Goal: Task Accomplishment & Management: Complete application form

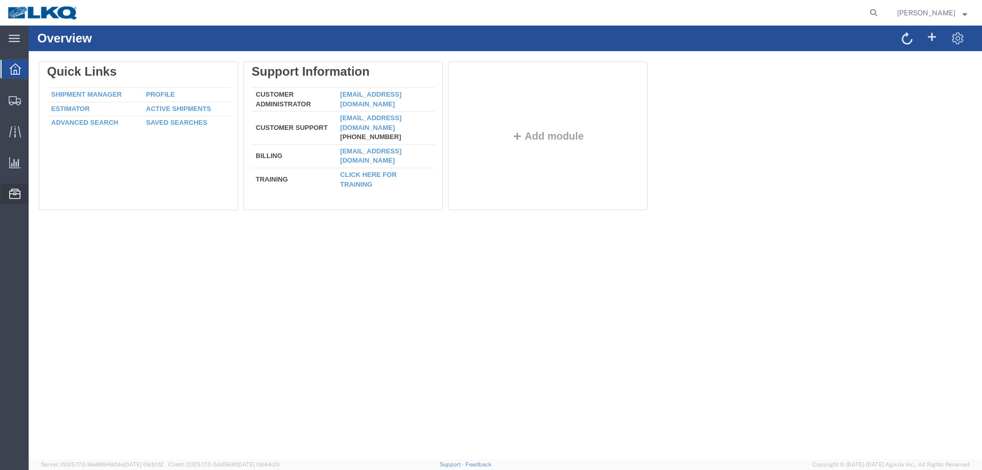
click at [0, 0] on span "Location Appointment" at bounding box center [0, 0] width 0 height 0
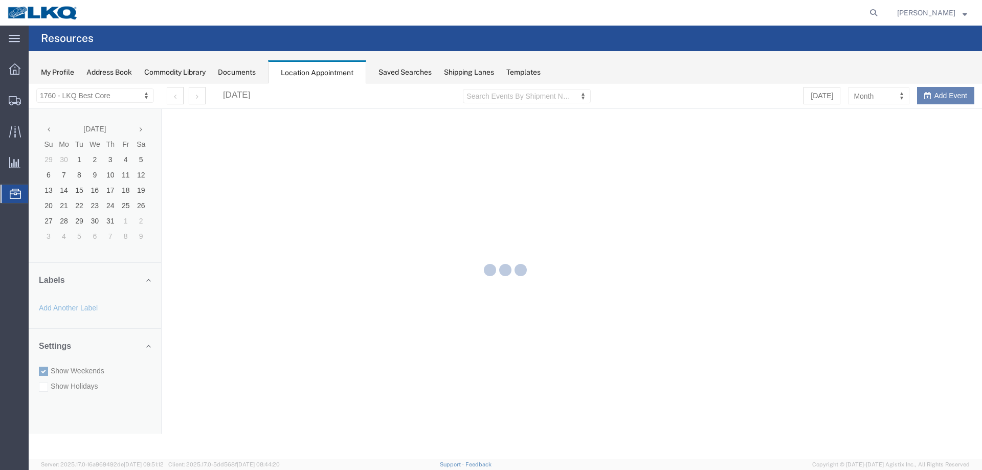
select select "27634"
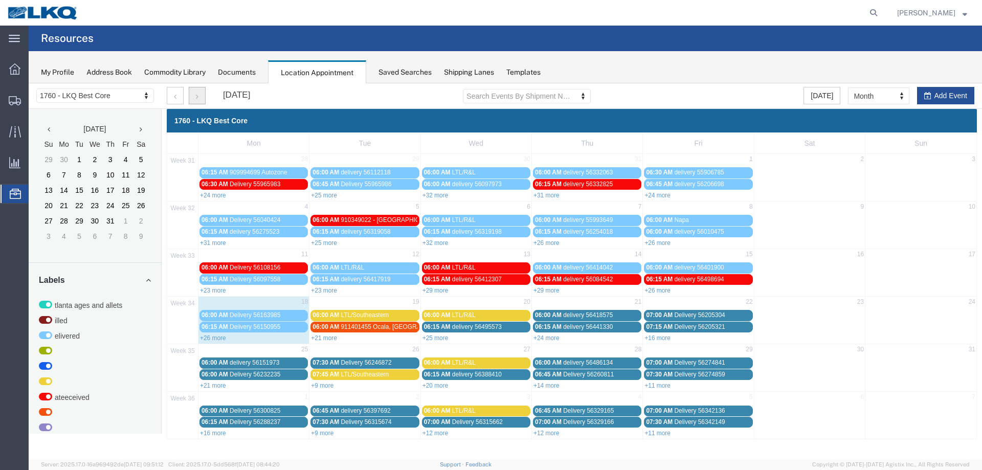
click at [195, 98] on button "button" at bounding box center [197, 95] width 17 height 17
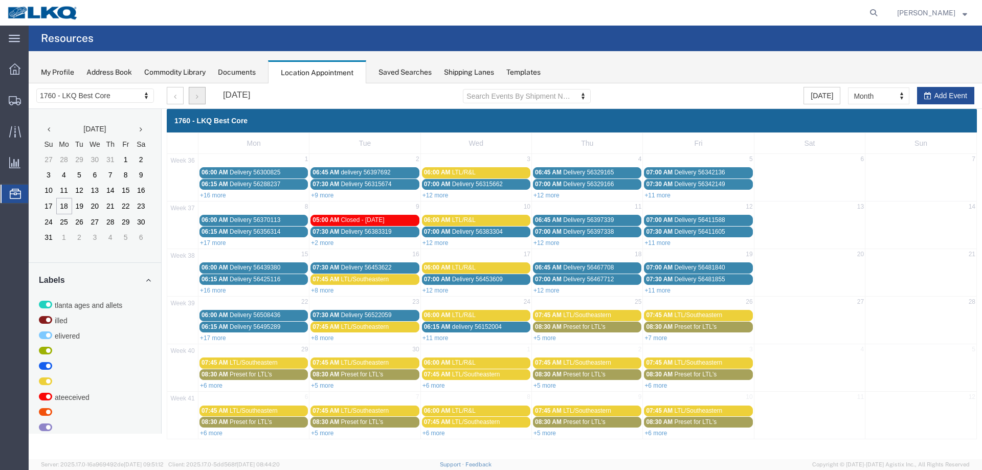
click at [339, 221] on div "05:00 AM Closed - Labor Day" at bounding box center [364, 220] width 104 height 8
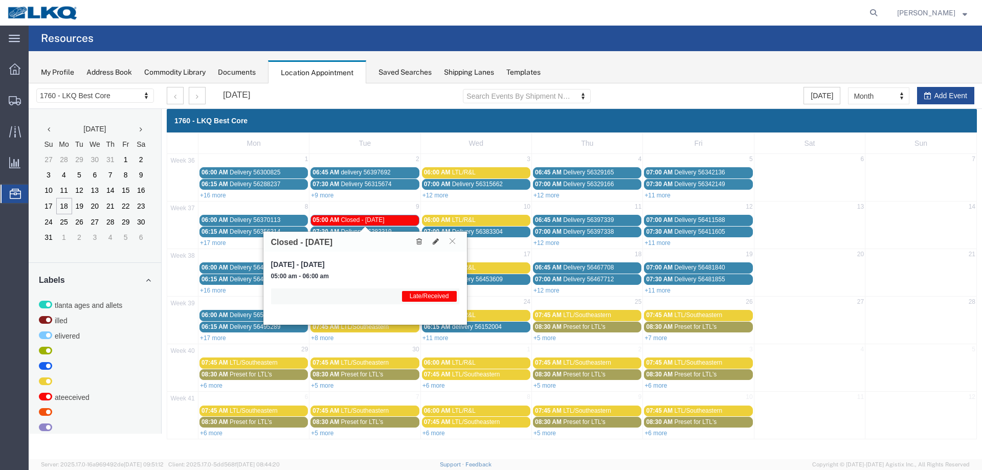
drag, startPoint x: 350, startPoint y: 242, endPoint x: 275, endPoint y: 244, distance: 74.7
click at [275, 244] on div "Closed - Labor Day" at bounding box center [365, 242] width 204 height 20
click at [437, 242] on icon at bounding box center [436, 241] width 6 height 7
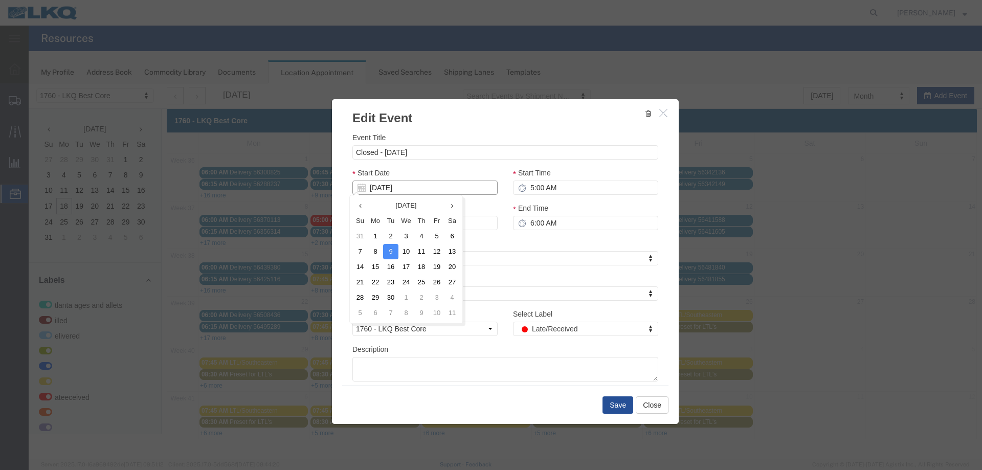
click at [435, 188] on input "09/09/2025" at bounding box center [424, 188] width 145 height 14
click at [374, 236] on td "1" at bounding box center [375, 236] width 15 height 15
type input "[DATE]"
click at [610, 409] on button "Save" at bounding box center [617, 404] width 31 height 17
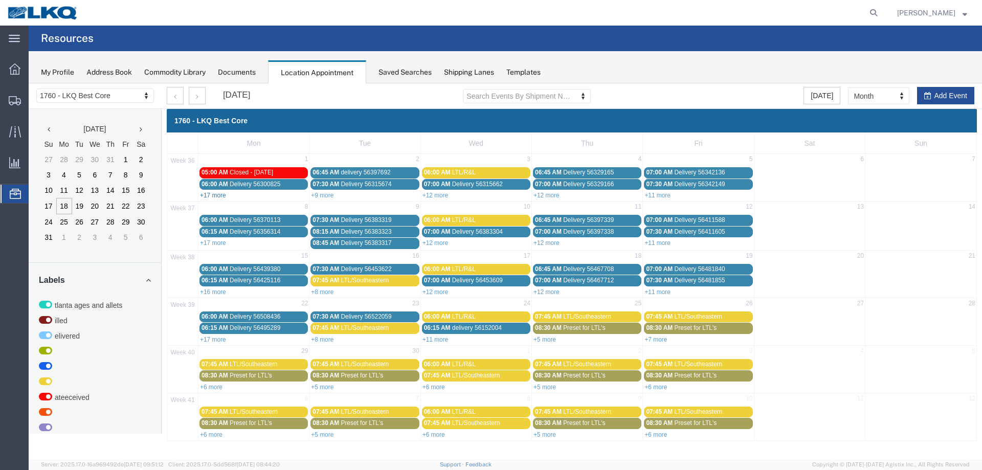
click at [214, 194] on link "+17 more" at bounding box center [213, 195] width 26 height 7
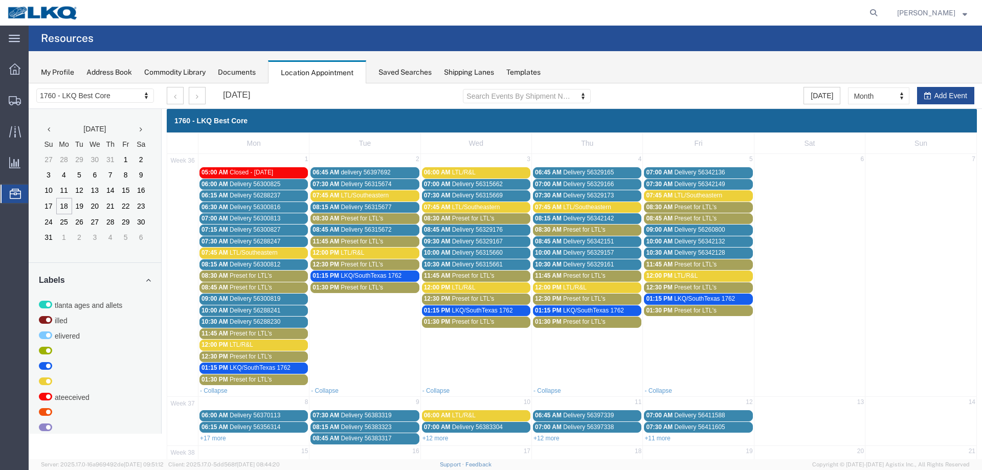
click at [268, 259] on link "08:15 AM Delivery 56300812" at bounding box center [253, 264] width 108 height 11
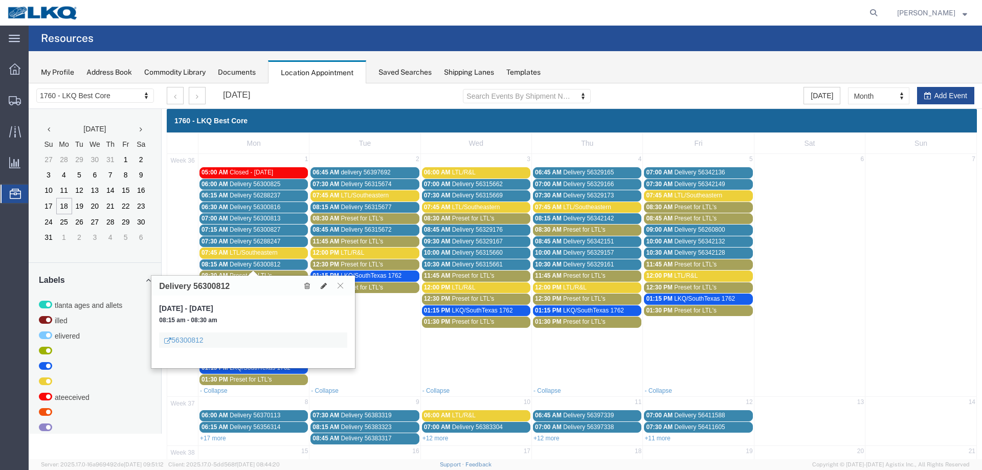
click at [273, 251] on span "LTL/Southeastern" at bounding box center [254, 252] width 48 height 7
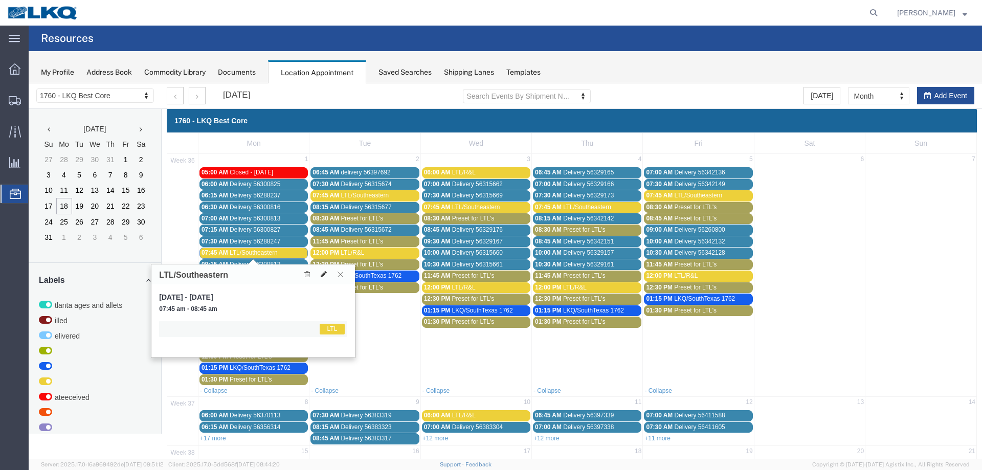
click at [324, 275] on icon at bounding box center [324, 274] width 6 height 7
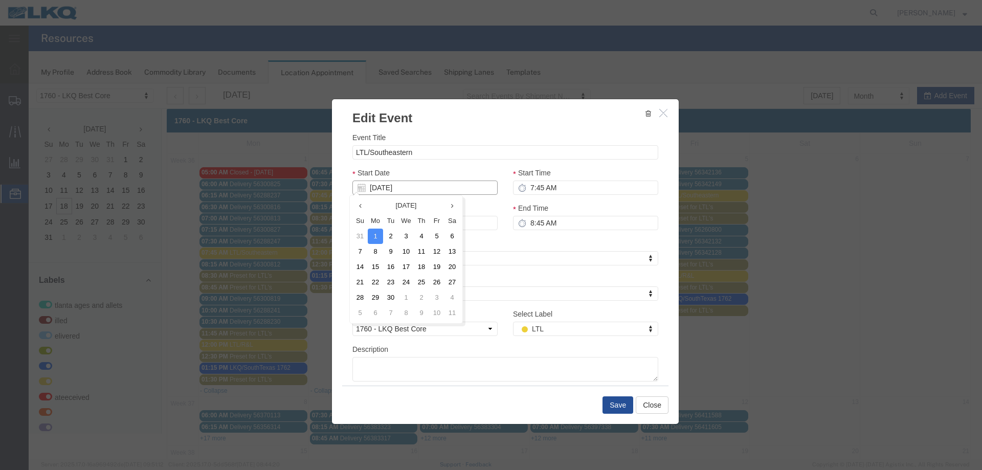
click at [415, 190] on input "[DATE]" at bounding box center [424, 188] width 145 height 14
click at [390, 252] on td "9" at bounding box center [390, 251] width 15 height 15
type input "09/09/2025"
click at [608, 404] on button "Save" at bounding box center [617, 404] width 31 height 17
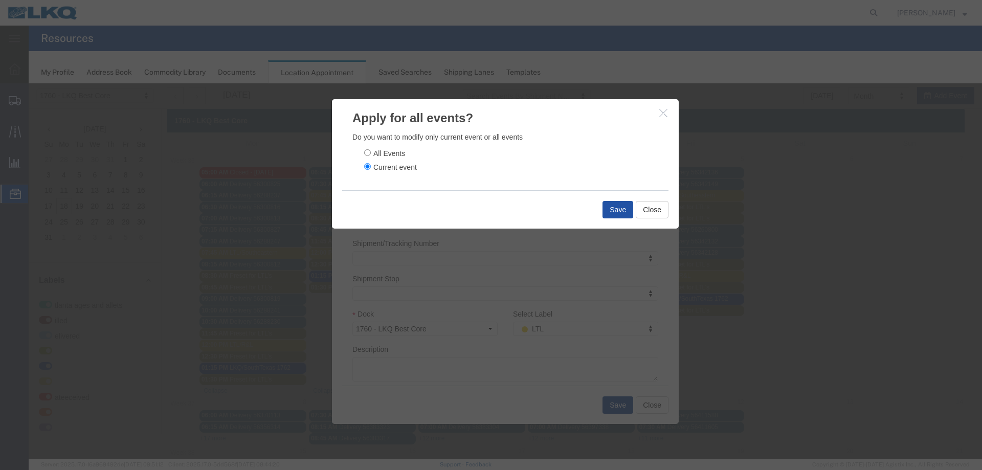
click at [609, 209] on button "Save" at bounding box center [617, 209] width 31 height 17
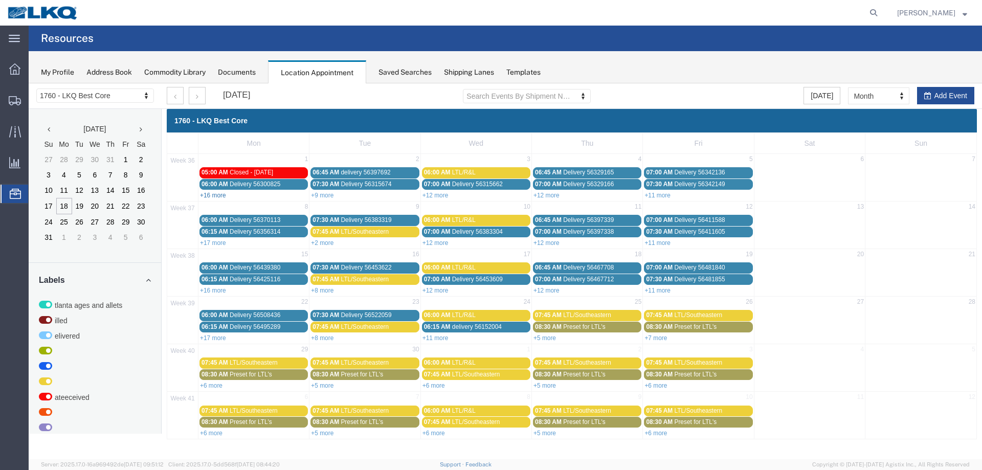
click at [216, 194] on link "+16 more" at bounding box center [213, 195] width 26 height 7
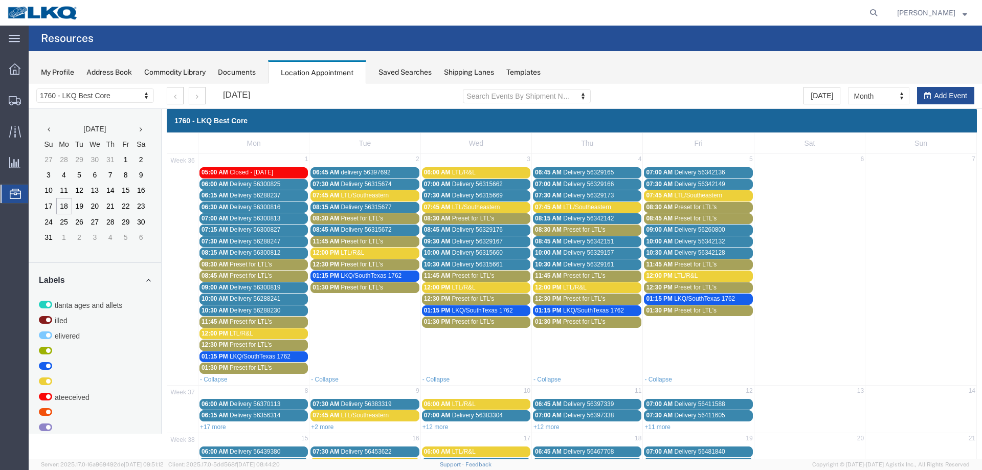
click at [255, 261] on span "Preset for LTL's" at bounding box center [251, 264] width 42 height 7
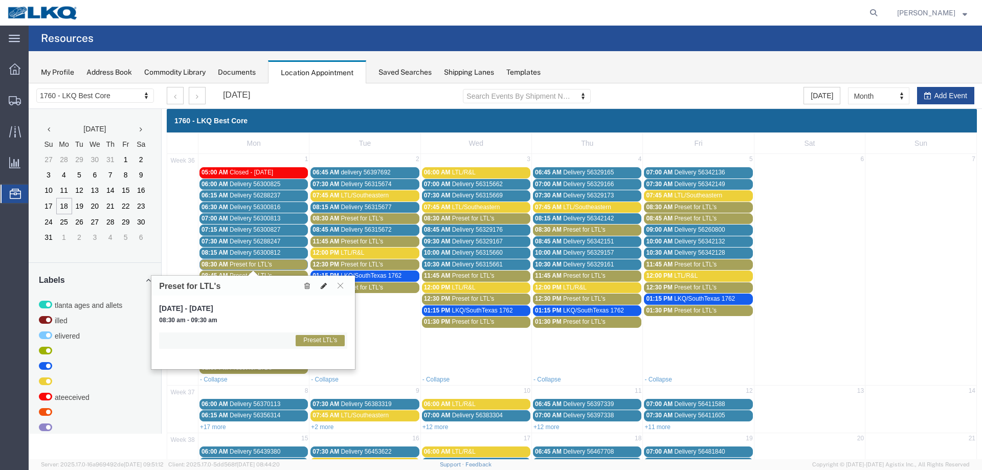
click at [323, 282] on icon at bounding box center [324, 285] width 6 height 7
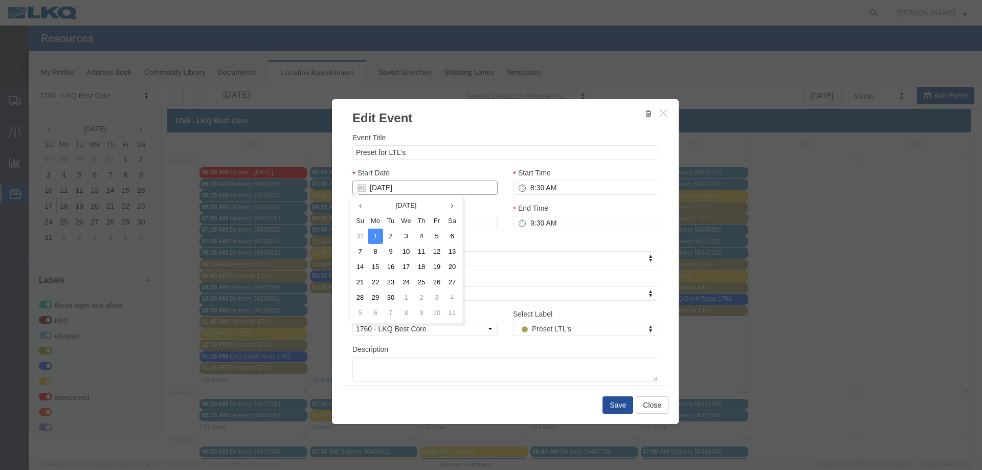
click at [409, 190] on input "[DATE]" at bounding box center [424, 188] width 145 height 14
click at [390, 253] on td "9" at bounding box center [390, 251] width 15 height 15
type input "09/09/2025"
click at [609, 407] on button "Save" at bounding box center [617, 404] width 31 height 17
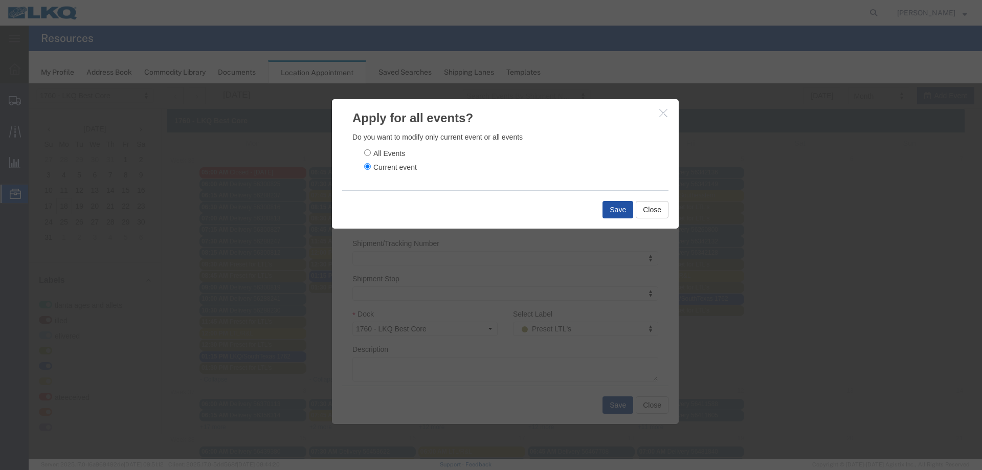
click at [611, 214] on button "Save" at bounding box center [617, 209] width 31 height 17
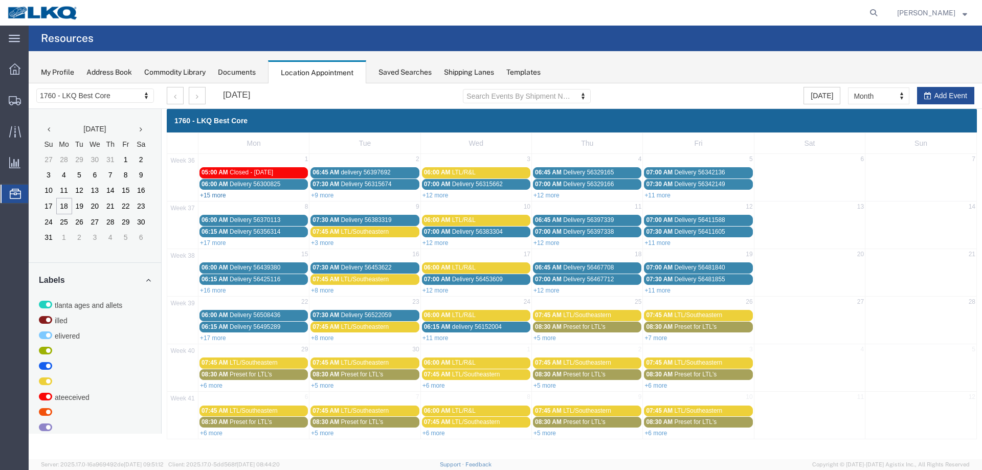
click at [219, 193] on link "+15 more" at bounding box center [213, 195] width 26 height 7
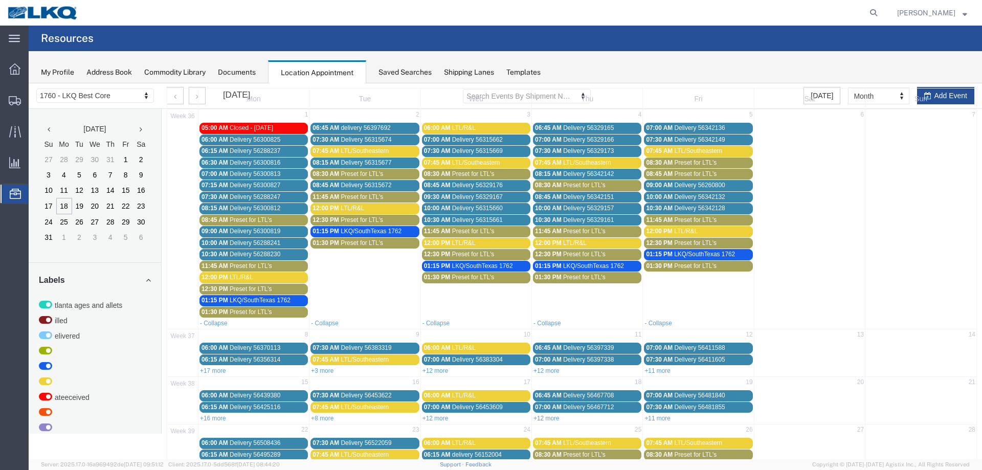
scroll to position [102, 0]
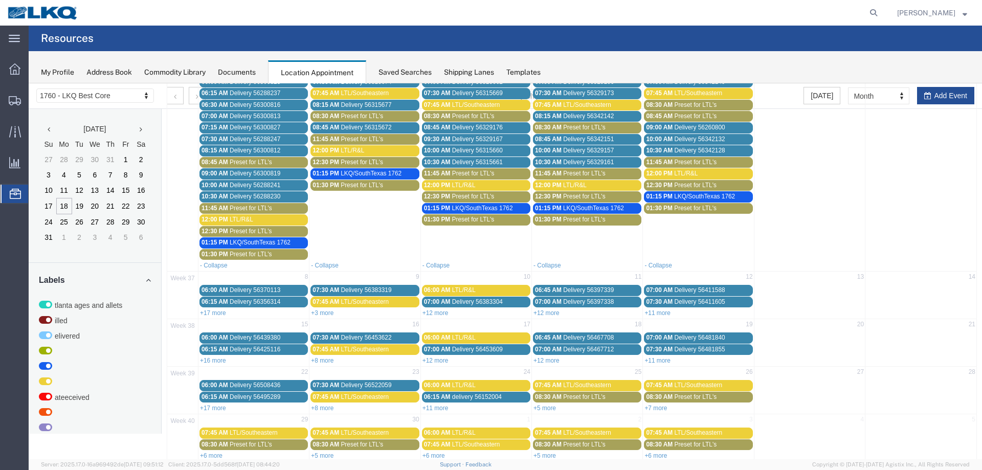
click at [264, 162] on span "Preset for LTL's" at bounding box center [251, 162] width 42 height 7
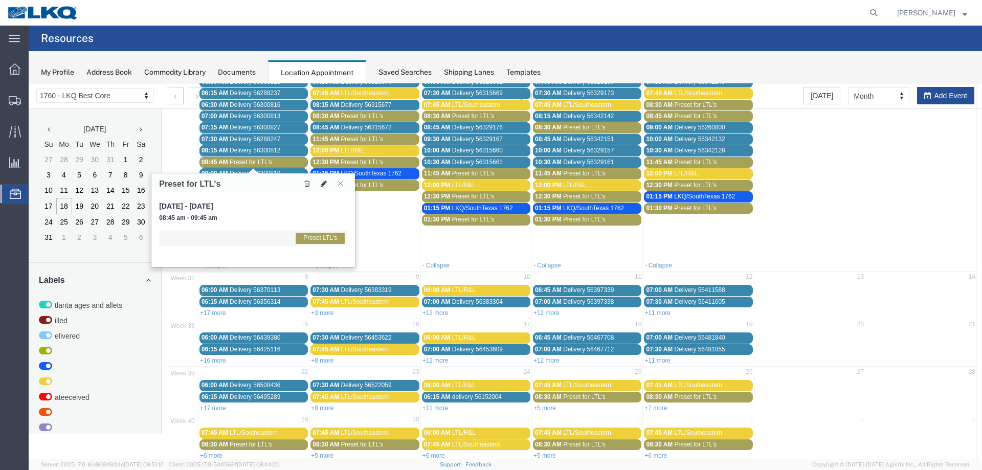
drag, startPoint x: 320, startPoint y: 183, endPoint x: 352, endPoint y: 191, distance: 33.9
click at [320, 183] on button at bounding box center [324, 183] width 14 height 11
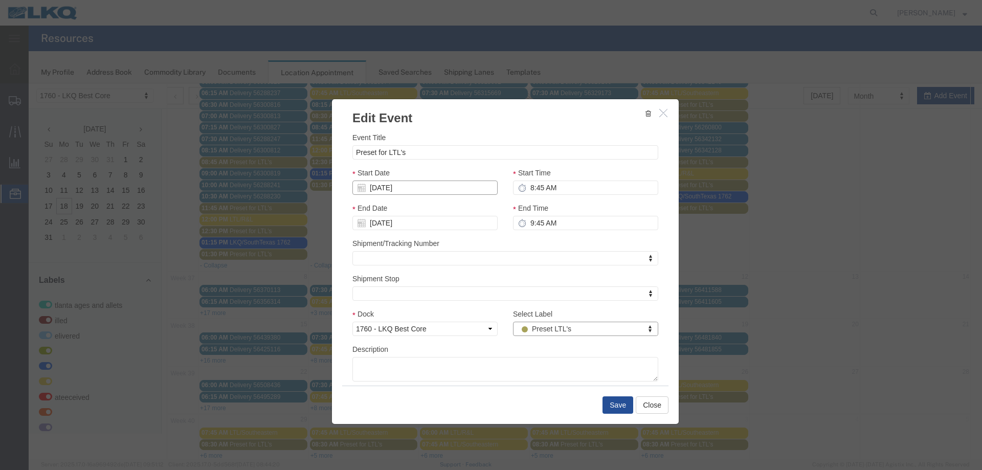
click at [416, 189] on input "[DATE]" at bounding box center [424, 188] width 145 height 14
click at [396, 250] on td "9" at bounding box center [390, 251] width 15 height 15
type input "09/09/2025"
click at [606, 403] on button "Save" at bounding box center [617, 404] width 31 height 17
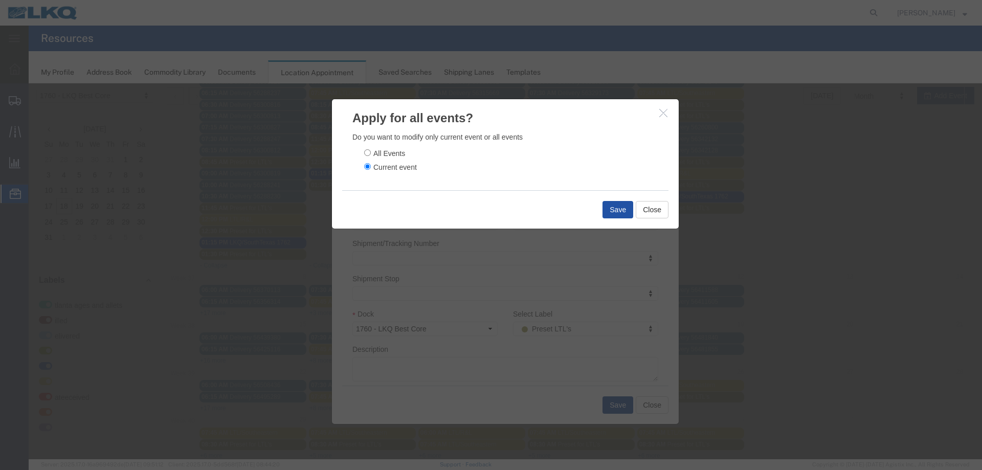
click at [611, 212] on button "Save" at bounding box center [617, 209] width 31 height 17
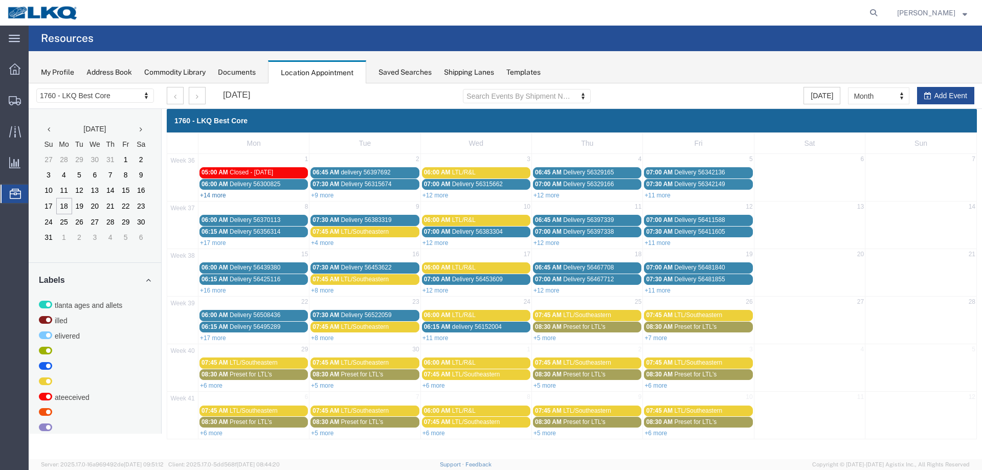
click at [215, 196] on link "+14 more" at bounding box center [213, 195] width 26 height 7
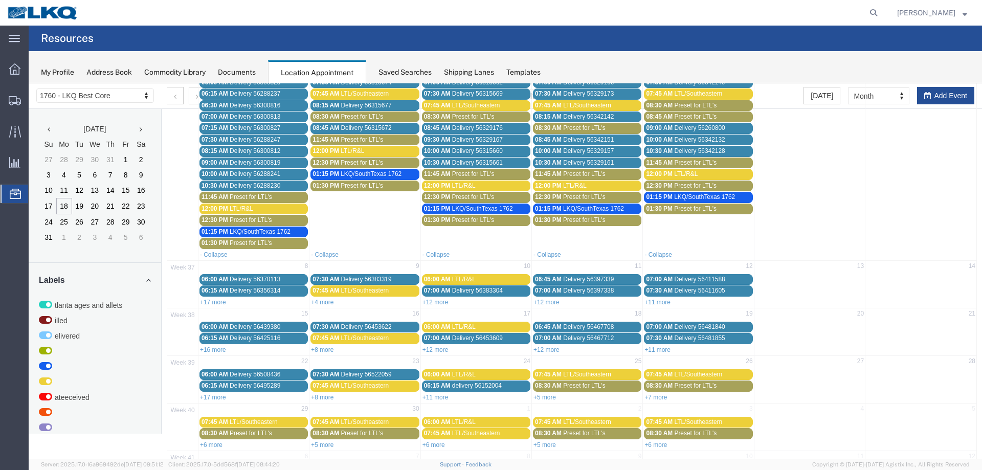
scroll to position [102, 0]
click at [230, 197] on span "Preset for LTL's" at bounding box center [251, 196] width 42 height 7
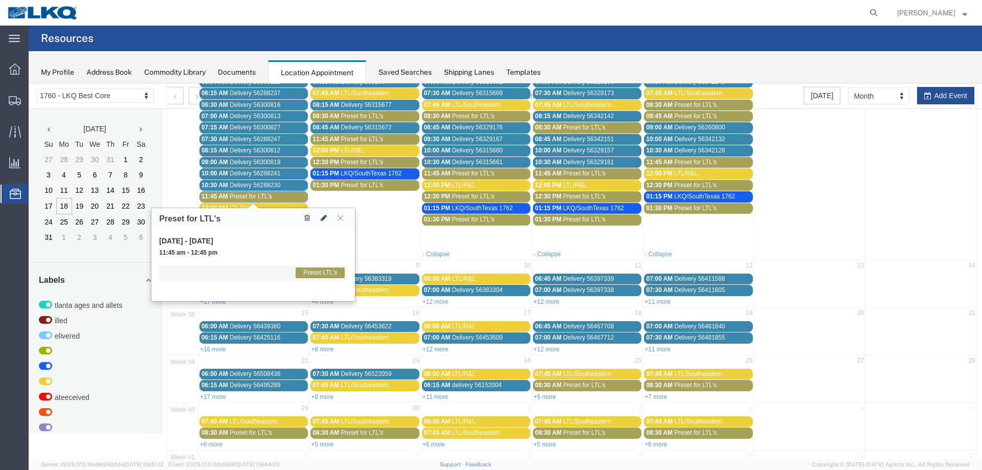
click at [323, 218] on icon at bounding box center [324, 217] width 6 height 7
select select "1"
select select "420"
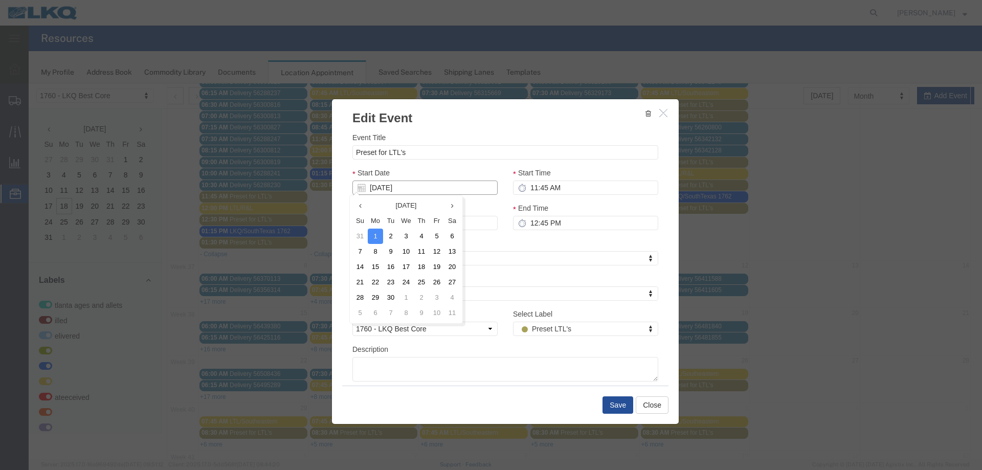
click at [391, 183] on input "[DATE]" at bounding box center [424, 188] width 145 height 14
click at [392, 250] on td "9" at bounding box center [390, 251] width 15 height 15
type input "09/09/2025"
click at [615, 407] on button "Save" at bounding box center [617, 404] width 31 height 17
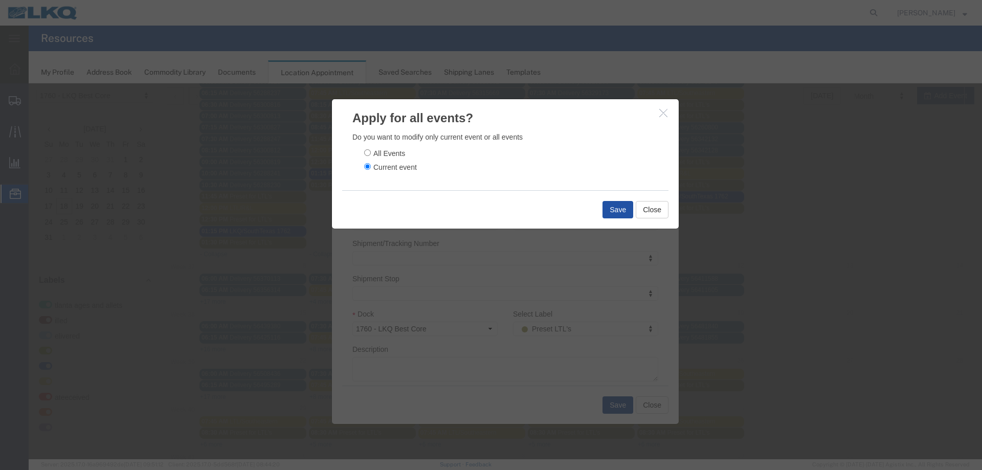
click at [617, 203] on button "Save" at bounding box center [617, 209] width 31 height 17
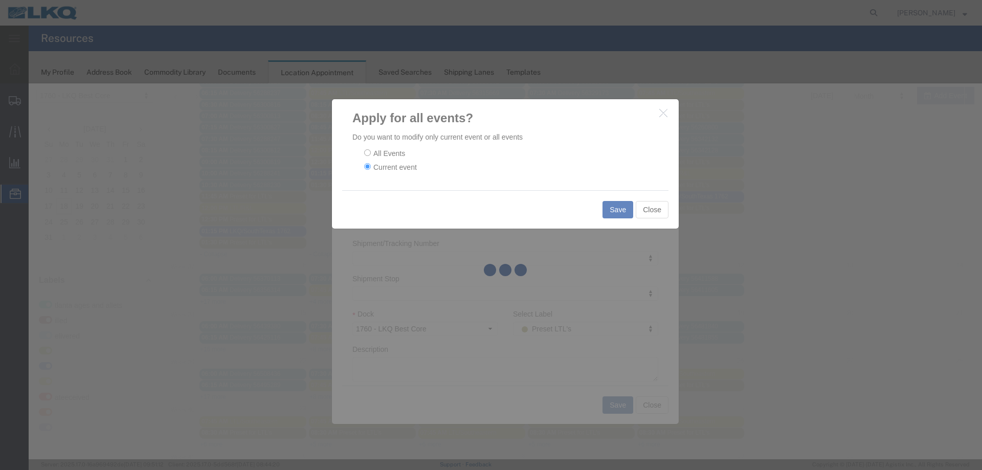
scroll to position [0, 0]
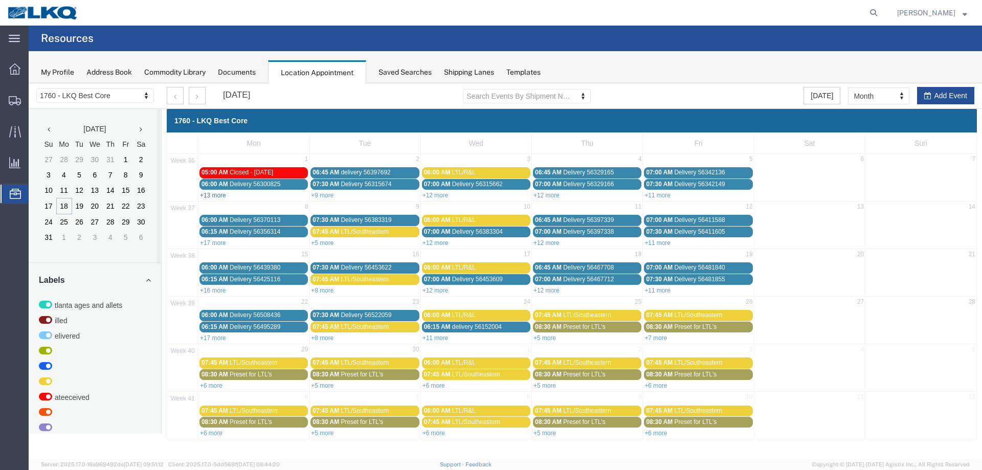
click at [214, 195] on link "+13 more" at bounding box center [213, 195] width 26 height 7
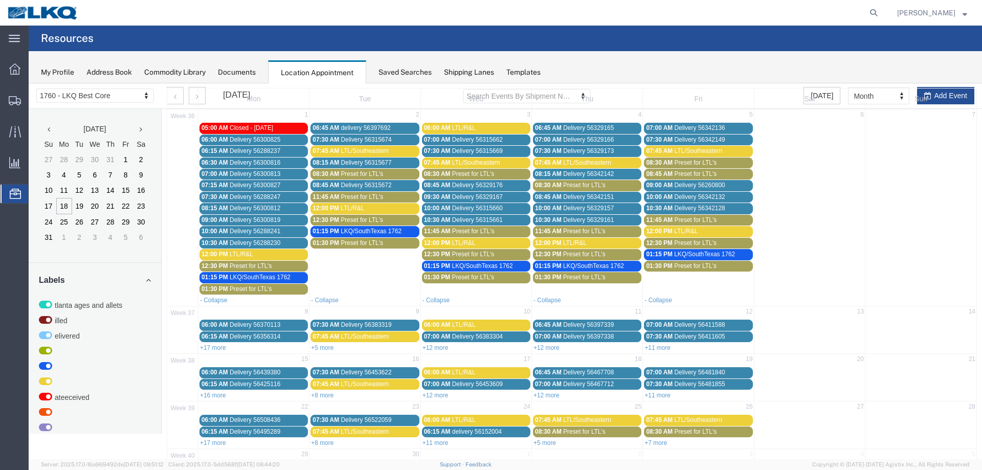
scroll to position [102, 0]
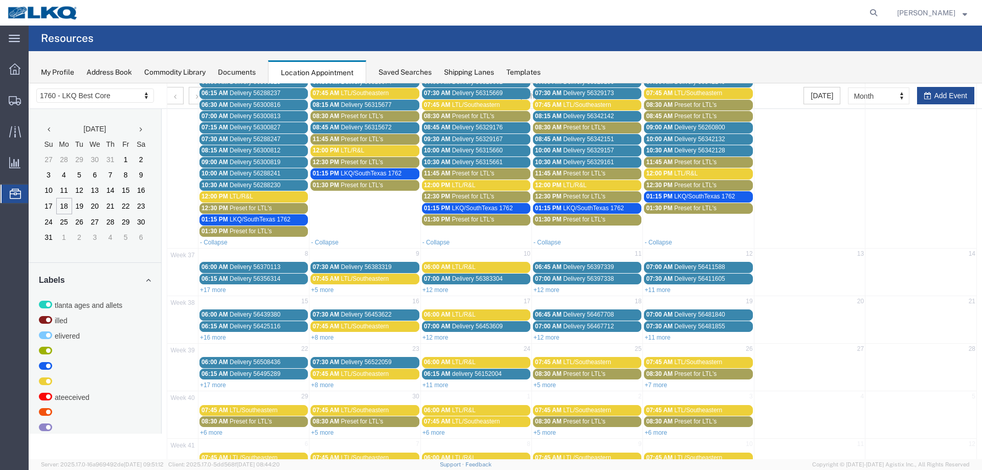
click at [252, 199] on span "LTL/R&L" at bounding box center [242, 196] width 24 height 7
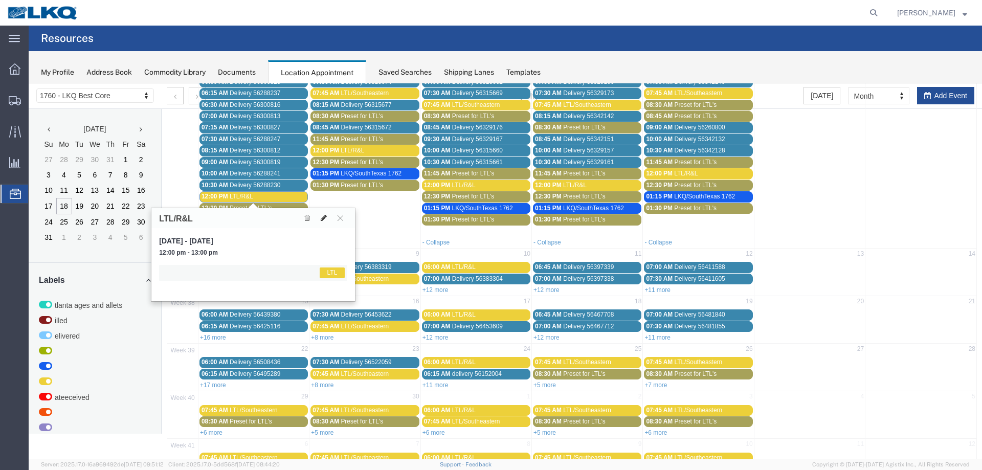
click at [322, 217] on icon at bounding box center [324, 217] width 6 height 7
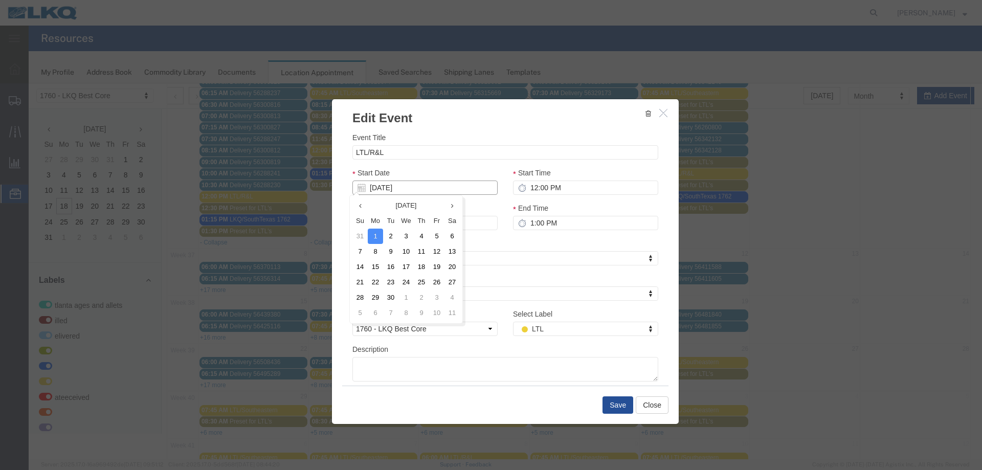
click at [416, 187] on input "[DATE]" at bounding box center [424, 188] width 145 height 14
click at [391, 248] on td "9" at bounding box center [390, 251] width 15 height 15
type input "09/09/2025"
click at [613, 400] on button "Save" at bounding box center [617, 404] width 31 height 17
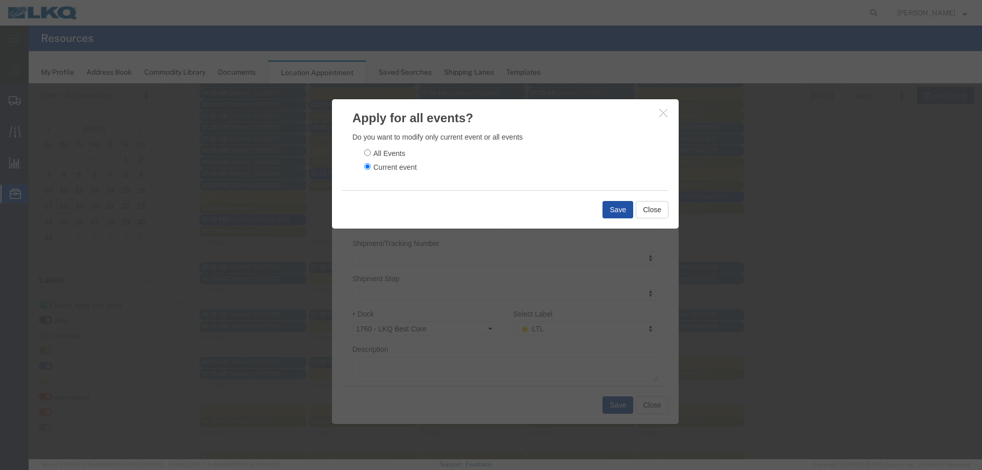
click at [613, 218] on button "Save" at bounding box center [617, 209] width 31 height 17
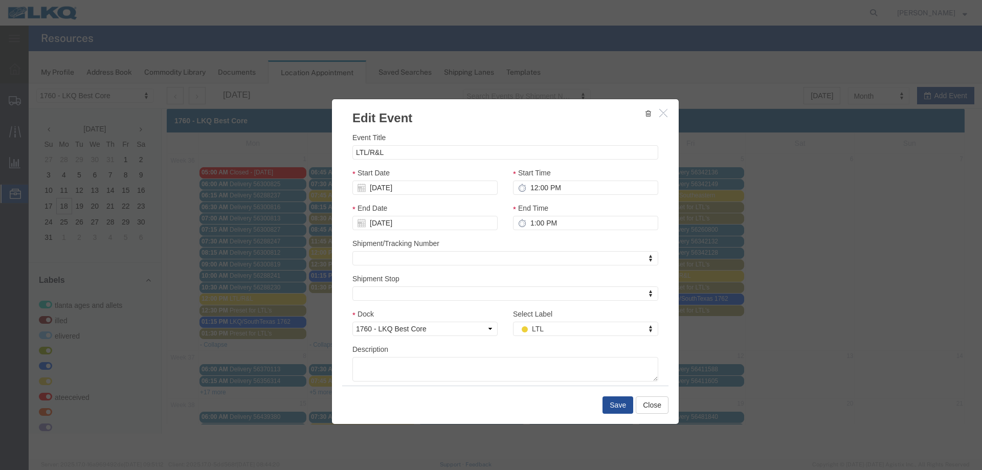
scroll to position [0, 0]
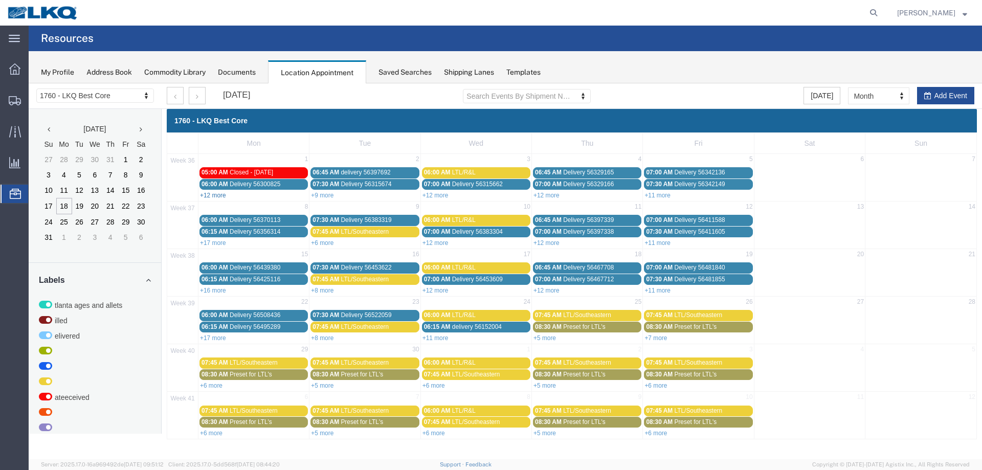
click at [219, 194] on link "+12 more" at bounding box center [213, 195] width 26 height 7
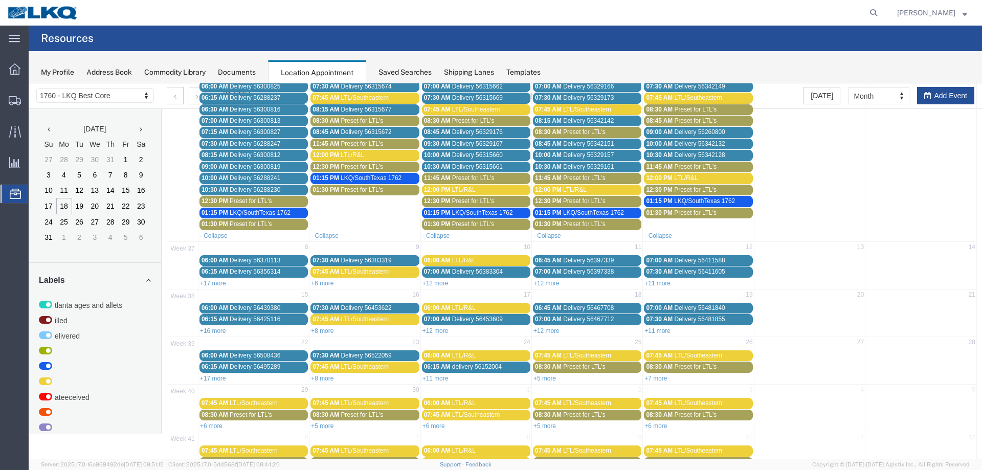
scroll to position [102, 0]
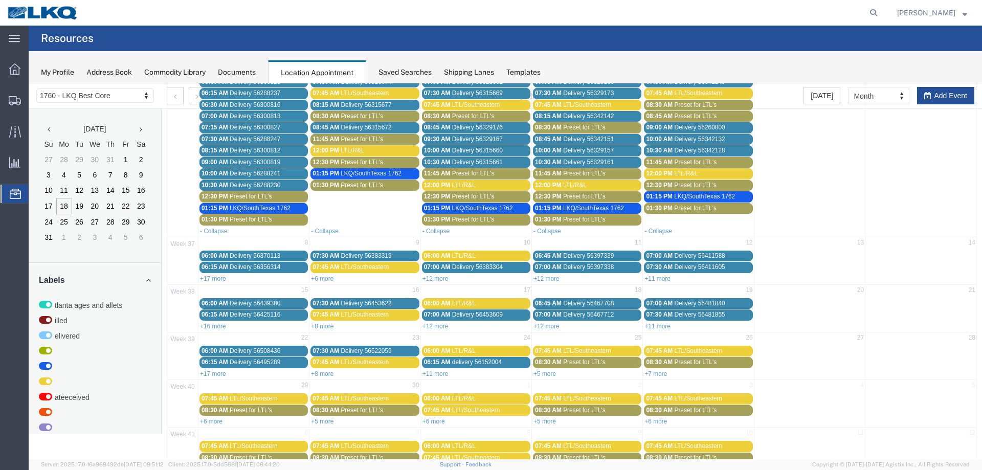
click at [278, 198] on div "12:30 PM Preset for LTL's" at bounding box center [253, 197] width 104 height 8
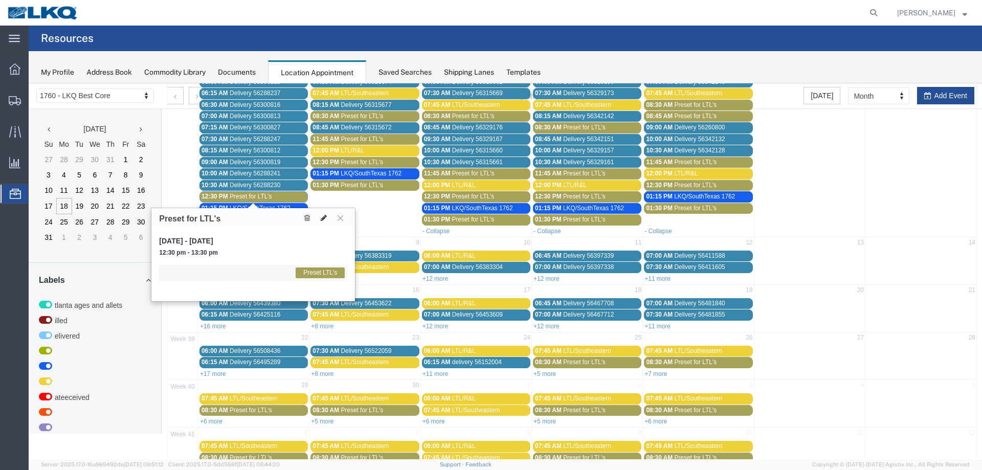
click at [323, 216] on icon at bounding box center [324, 217] width 6 height 7
select select "1"
select select "420"
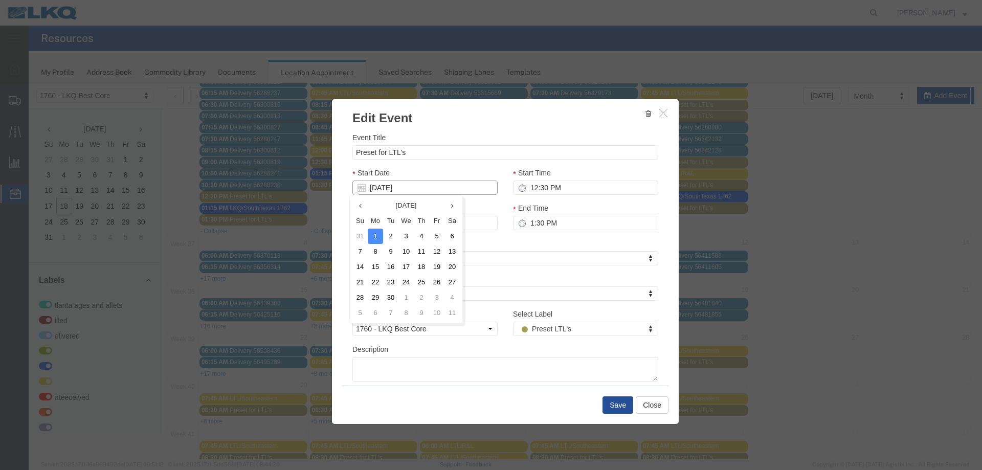
click at [441, 195] on body "Location Scheduling 1760 - LKQ Best Core 1633 - Atlanta - Knopf Core 1634 - Atl…" at bounding box center [505, 151] width 953 height 341
click at [391, 255] on td "9" at bounding box center [390, 251] width 15 height 15
type input "09/09/2025"
click at [611, 406] on button "Save" at bounding box center [617, 404] width 31 height 17
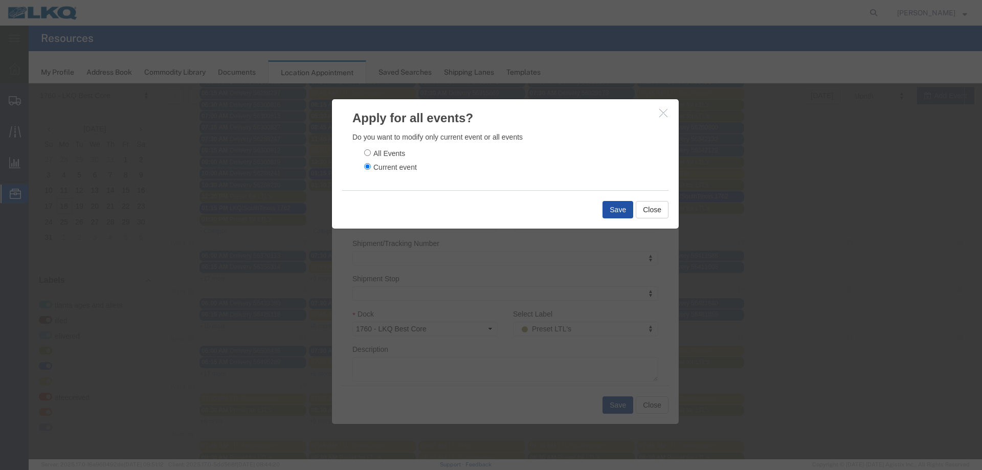
click at [604, 210] on button "Save" at bounding box center [617, 209] width 31 height 17
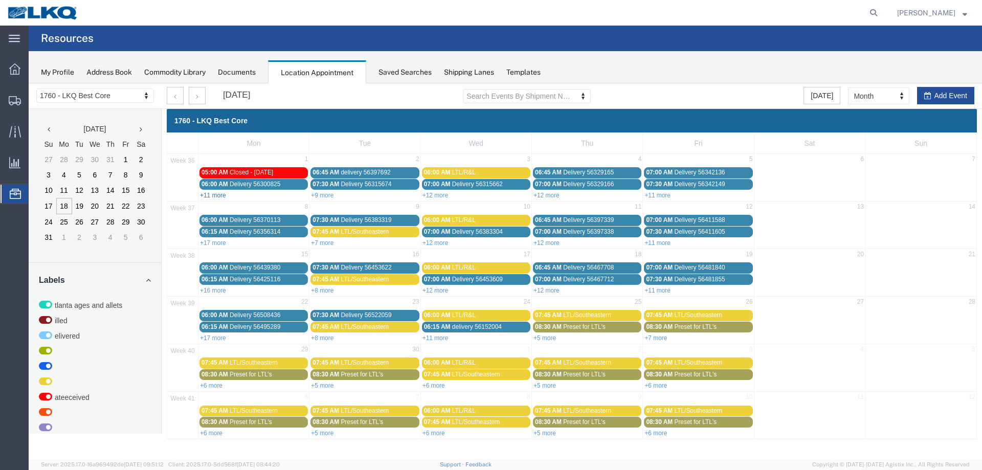
click at [216, 196] on link "+11 more" at bounding box center [213, 195] width 26 height 7
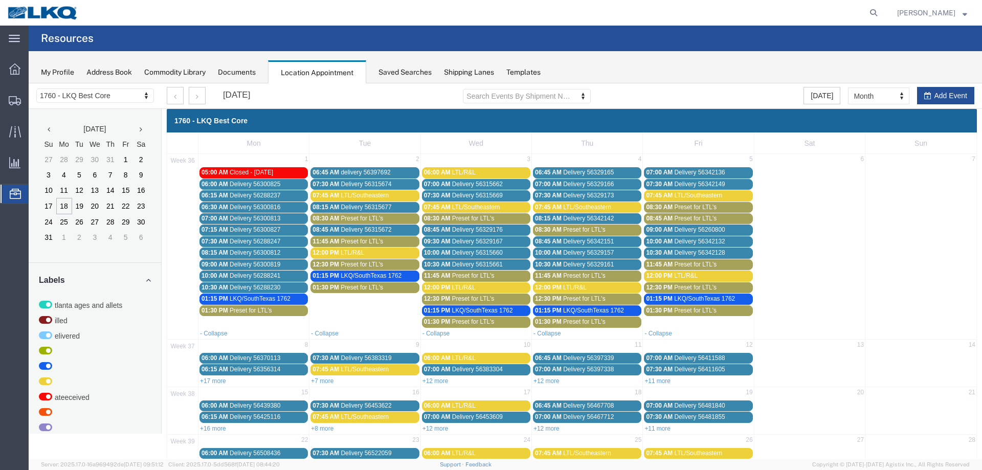
click at [257, 301] on span "LKQ/SouthTexas 1762" at bounding box center [260, 298] width 61 height 7
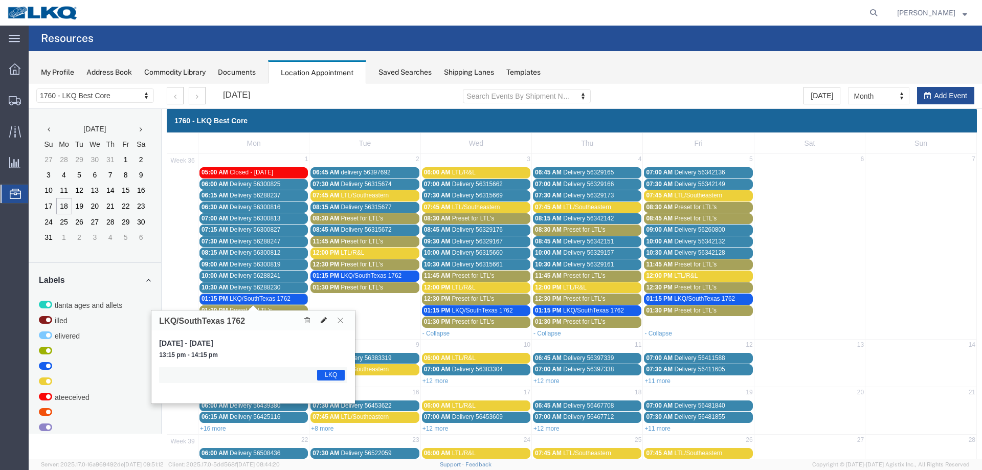
click at [320, 319] on button at bounding box center [324, 320] width 14 height 11
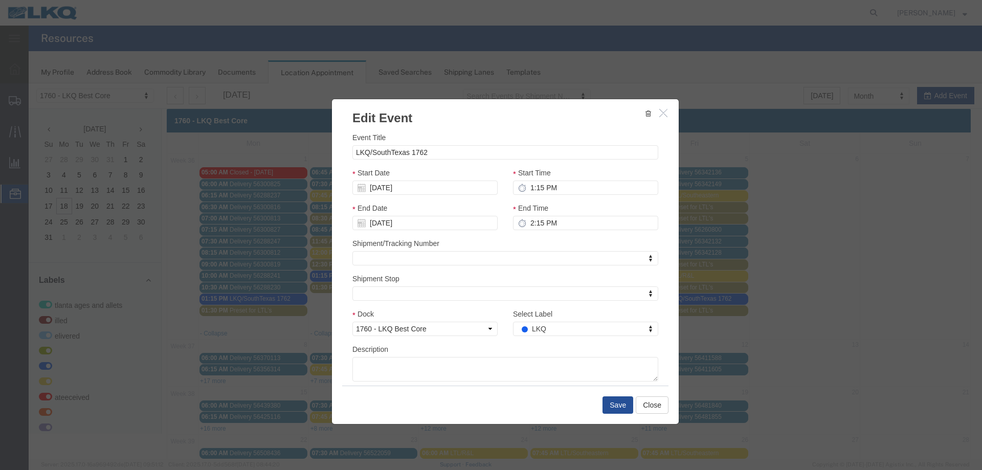
click at [435, 196] on div "Start Date 09/01/2025" at bounding box center [425, 184] width 161 height 35
click at [430, 192] on input "[DATE]" at bounding box center [424, 188] width 145 height 14
click at [391, 251] on td "9" at bounding box center [390, 251] width 15 height 15
type input "09/09/2025"
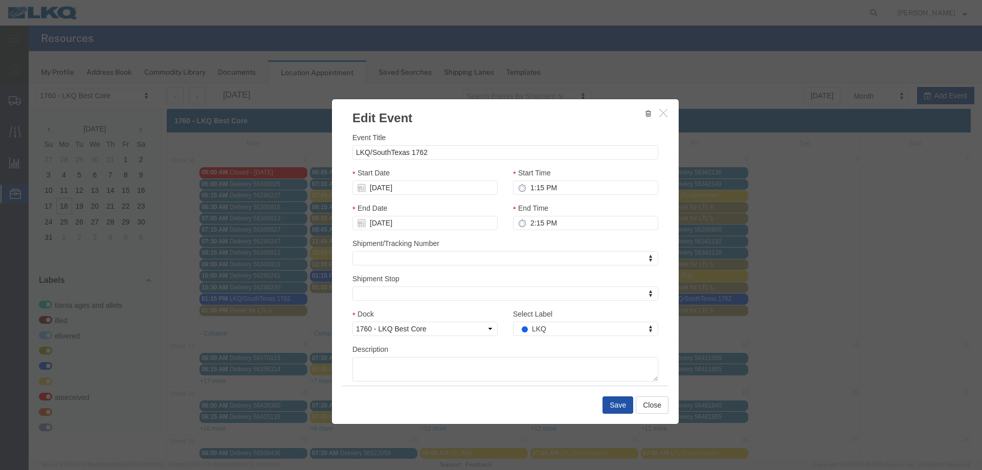
click at [609, 402] on button "Save" at bounding box center [617, 404] width 31 height 17
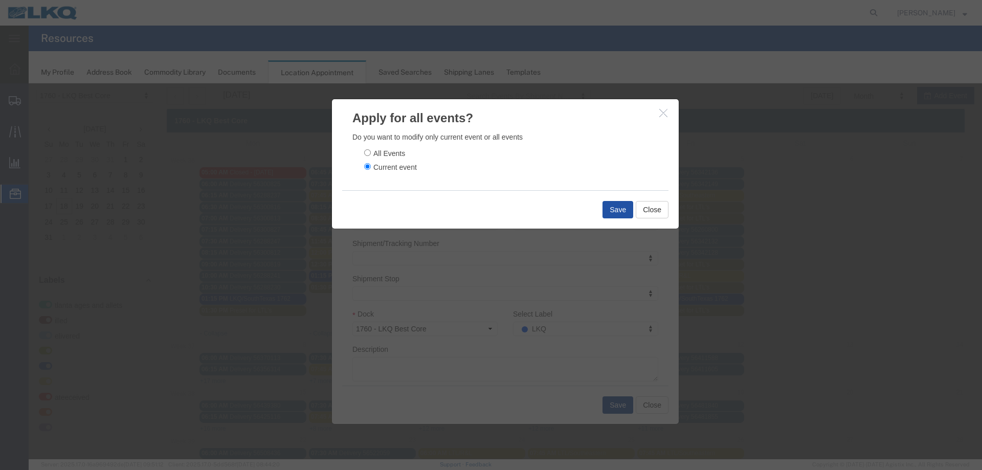
click at [604, 214] on button "Save" at bounding box center [617, 209] width 31 height 17
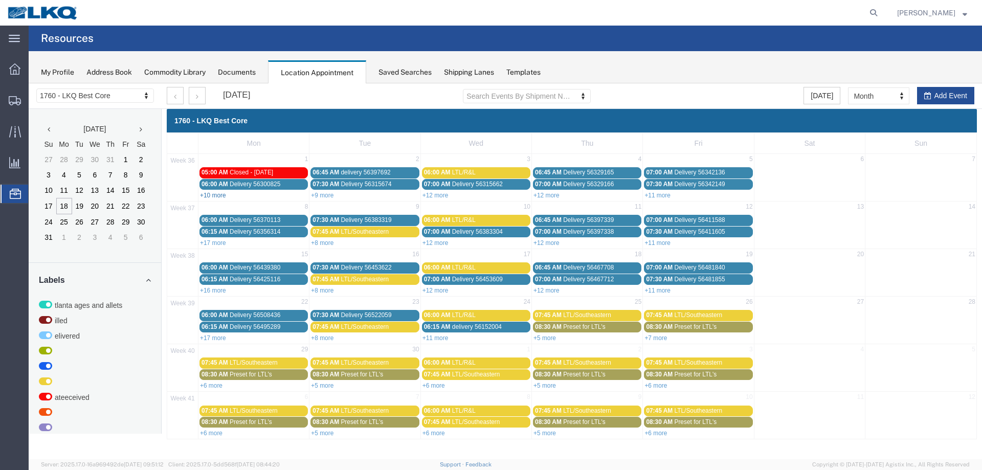
click at [222, 195] on link "+10 more" at bounding box center [213, 195] width 26 height 7
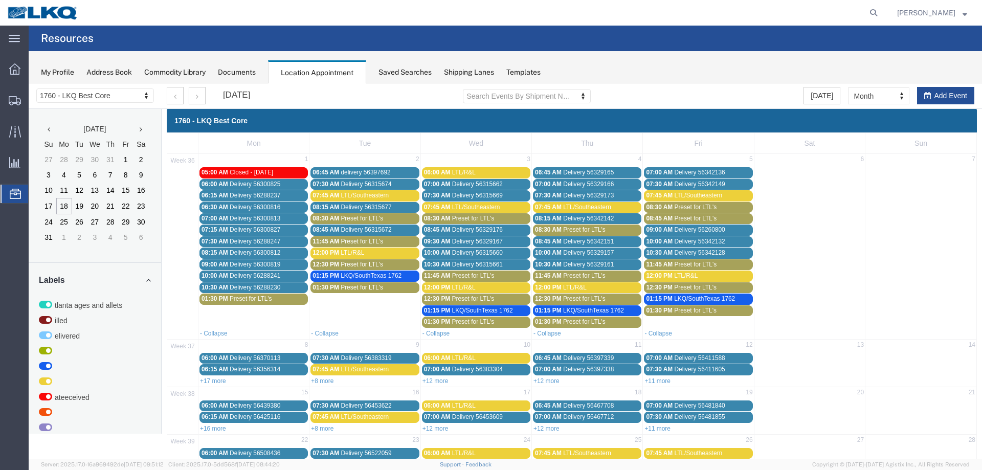
click at [262, 298] on span "Preset for LTL's" at bounding box center [251, 298] width 42 height 7
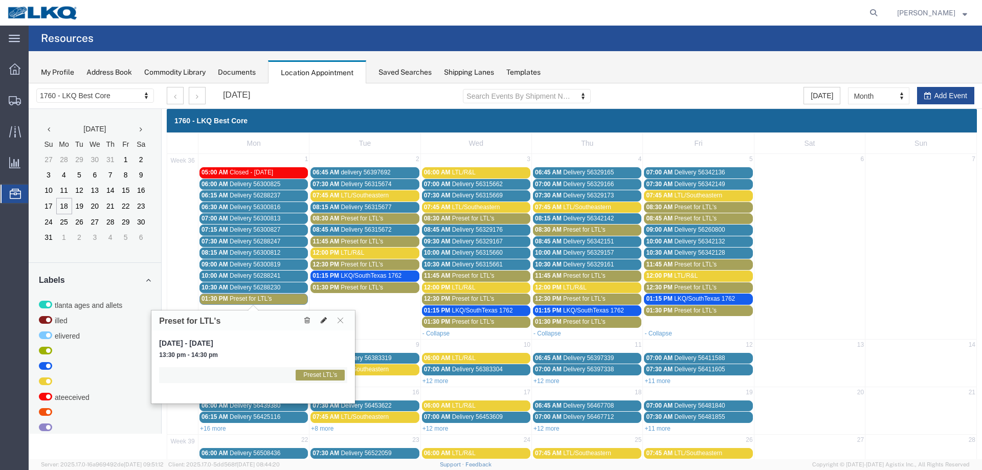
click at [324, 320] on icon at bounding box center [324, 320] width 6 height 7
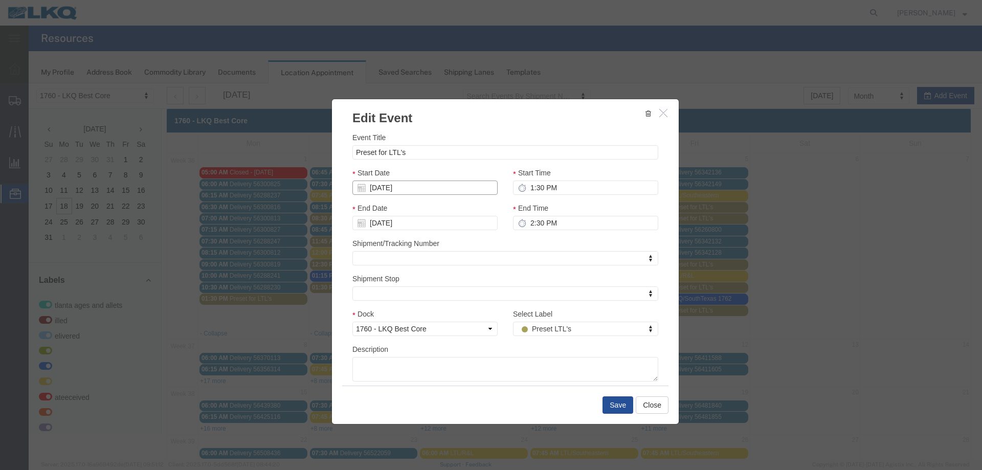
click at [382, 189] on input "[DATE]" at bounding box center [424, 188] width 145 height 14
drag, startPoint x: 391, startPoint y: 247, endPoint x: 422, endPoint y: 263, distance: 34.5
click at [393, 249] on td "9" at bounding box center [390, 251] width 15 height 15
type input "09/09/2025"
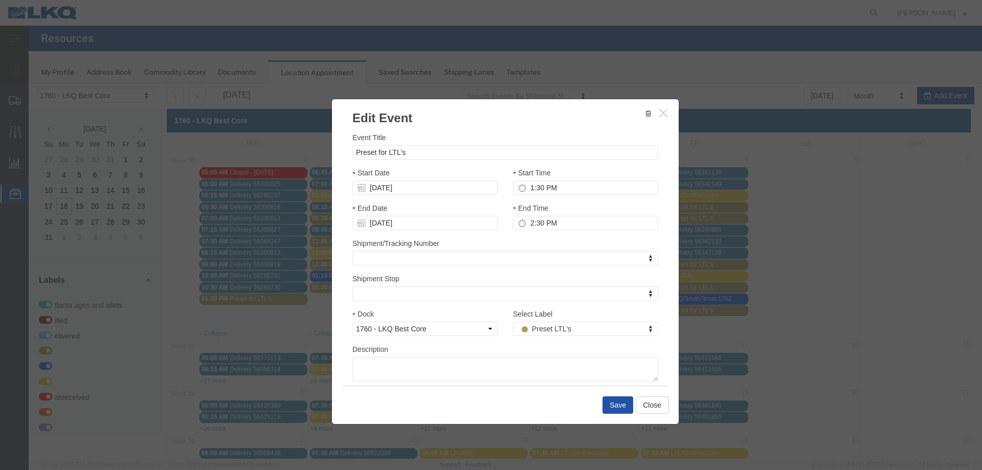
click at [616, 400] on button "Save" at bounding box center [617, 404] width 31 height 17
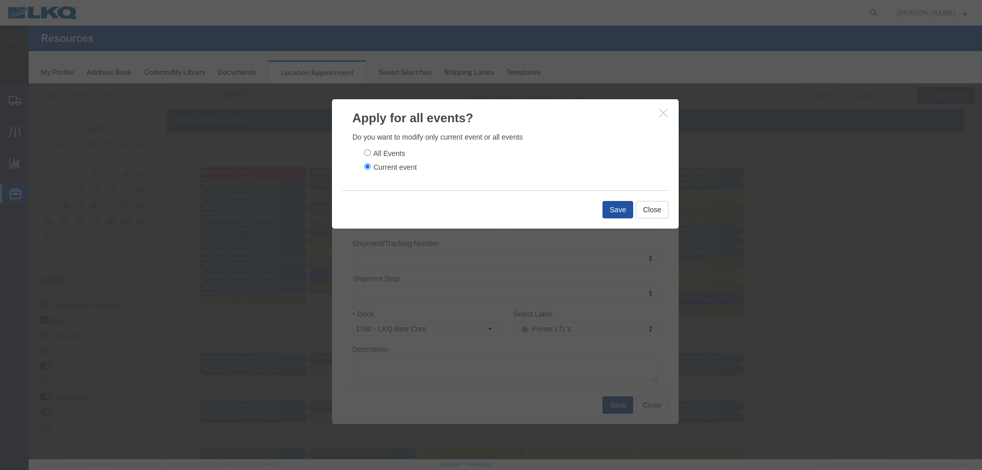
click at [618, 204] on button "Save" at bounding box center [617, 209] width 31 height 17
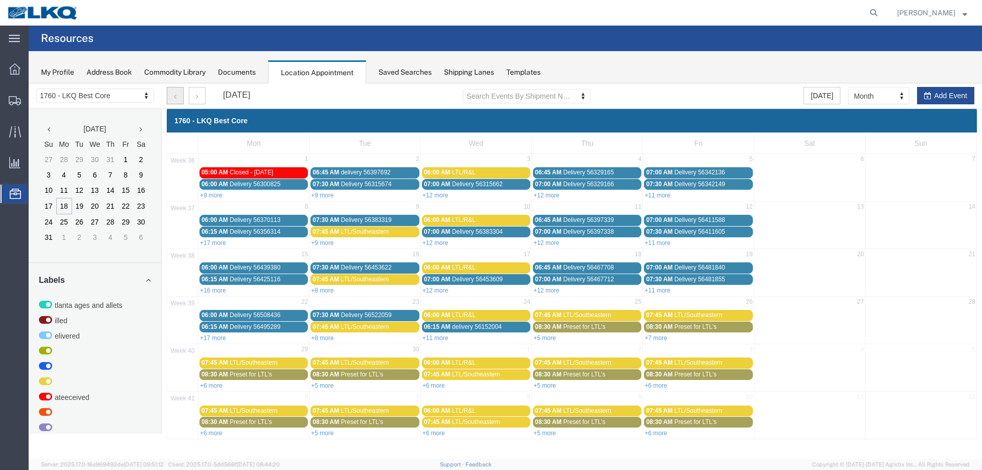
drag, startPoint x: 179, startPoint y: 96, endPoint x: 29, endPoint y: 238, distance: 206.9
click at [179, 96] on button "button" at bounding box center [175, 95] width 17 height 17
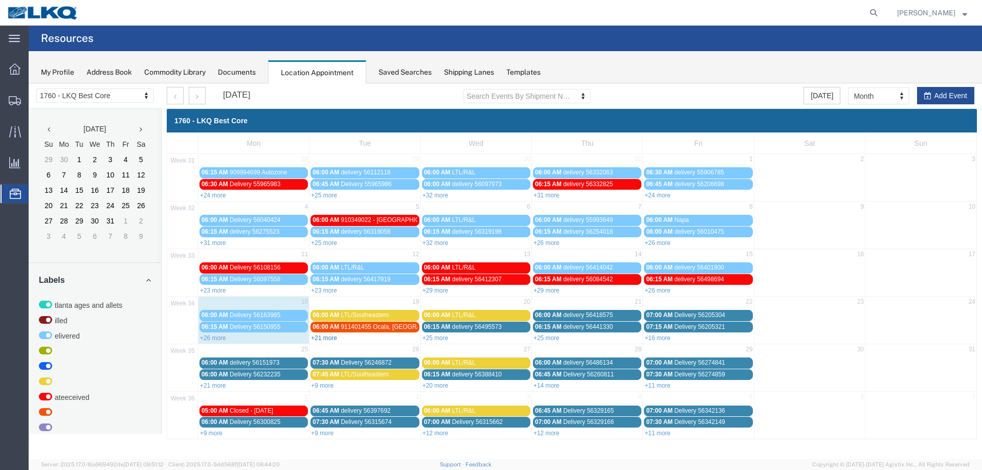
click at [333, 336] on link "+21 more" at bounding box center [324, 337] width 26 height 7
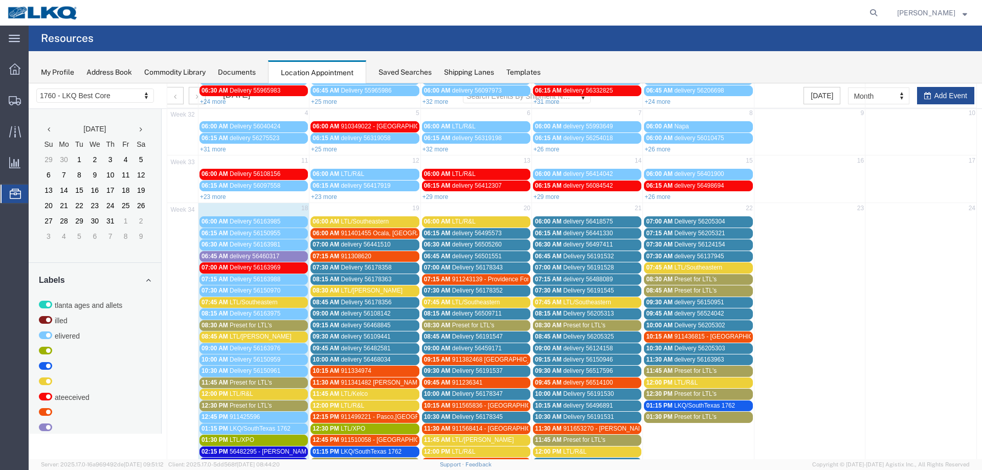
scroll to position [102, 0]
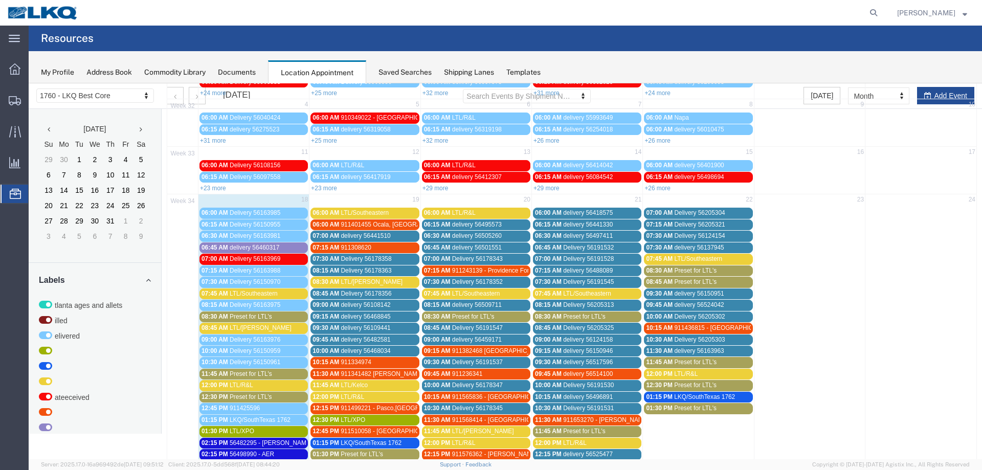
click at [358, 286] on div "08:30 AM LTL/Estes" at bounding box center [364, 282] width 104 height 8
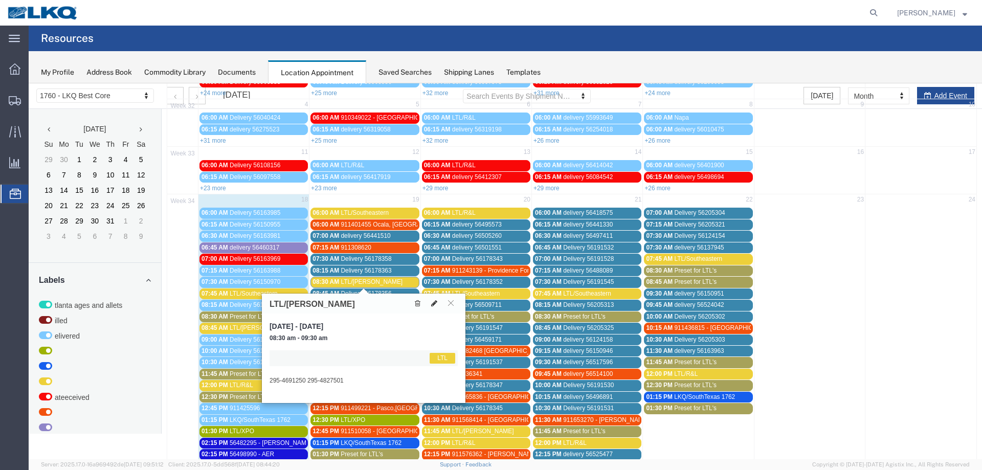
click at [432, 306] on icon at bounding box center [434, 303] width 6 height 7
select select "1"
select select "25"
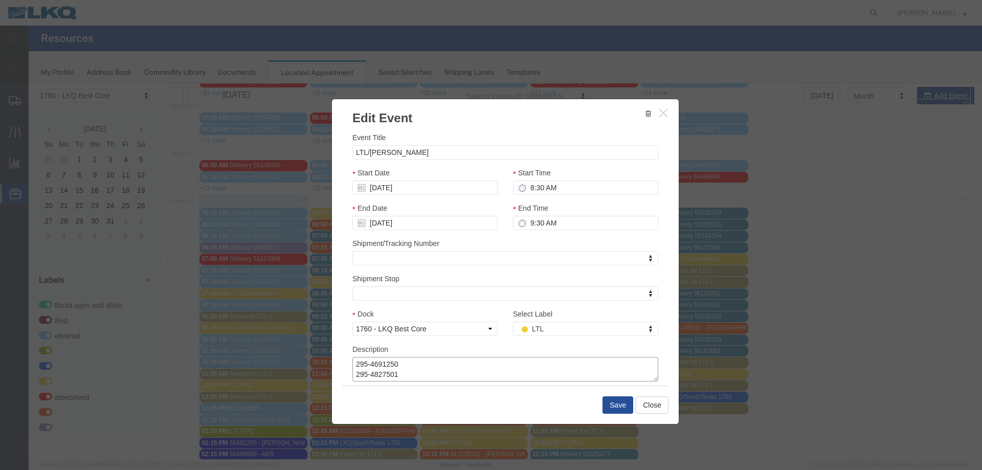
click at [410, 378] on textarea "295-4691250 295-4827501" at bounding box center [505, 369] width 306 height 25
click at [390, 376] on textarea "295-4691250 295-4827501" at bounding box center [505, 369] width 306 height 25
click at [603, 406] on button "Save" at bounding box center [617, 404] width 31 height 17
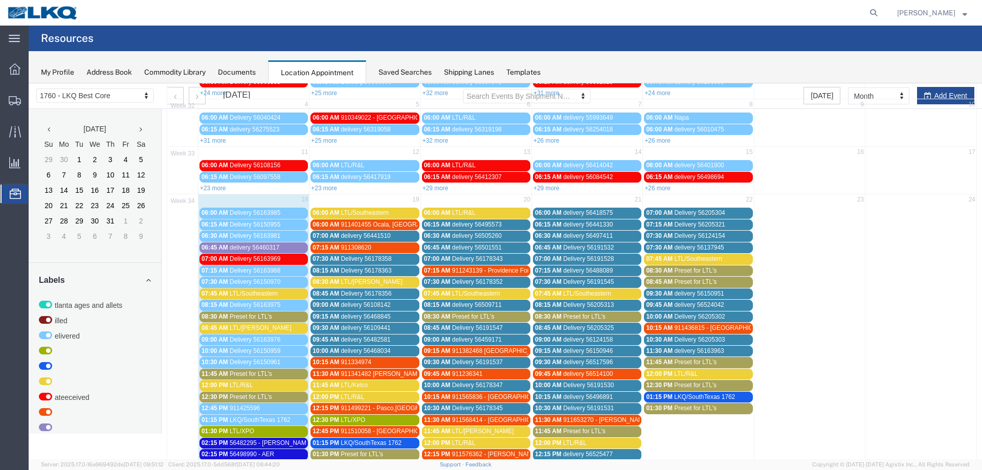
scroll to position [290, 0]
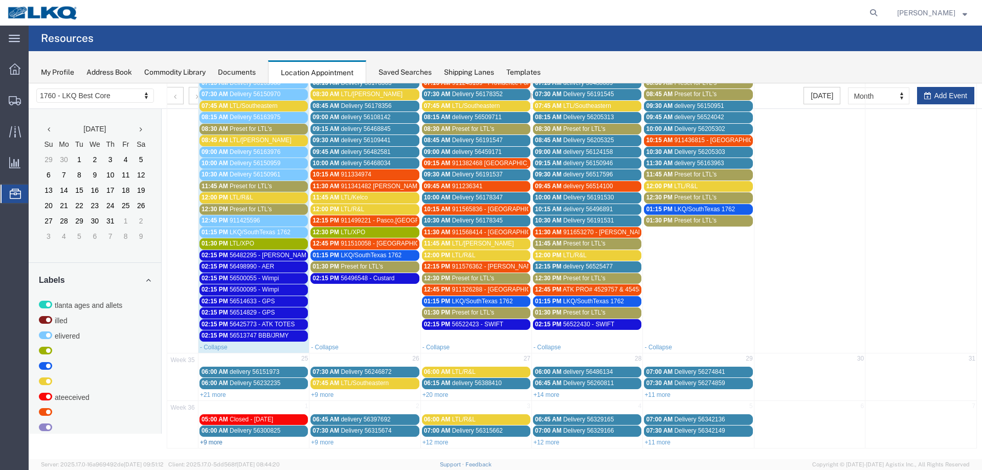
click at [213, 442] on link "+9 more" at bounding box center [211, 442] width 23 height 7
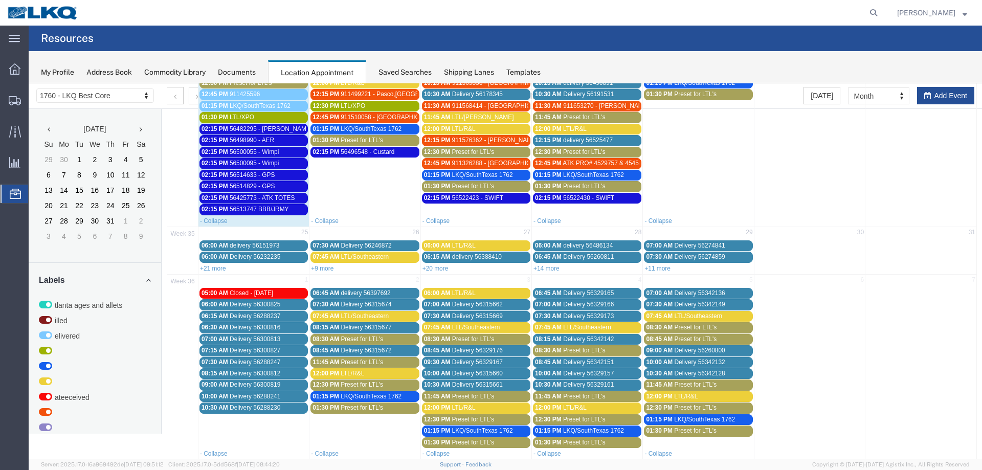
scroll to position [428, 0]
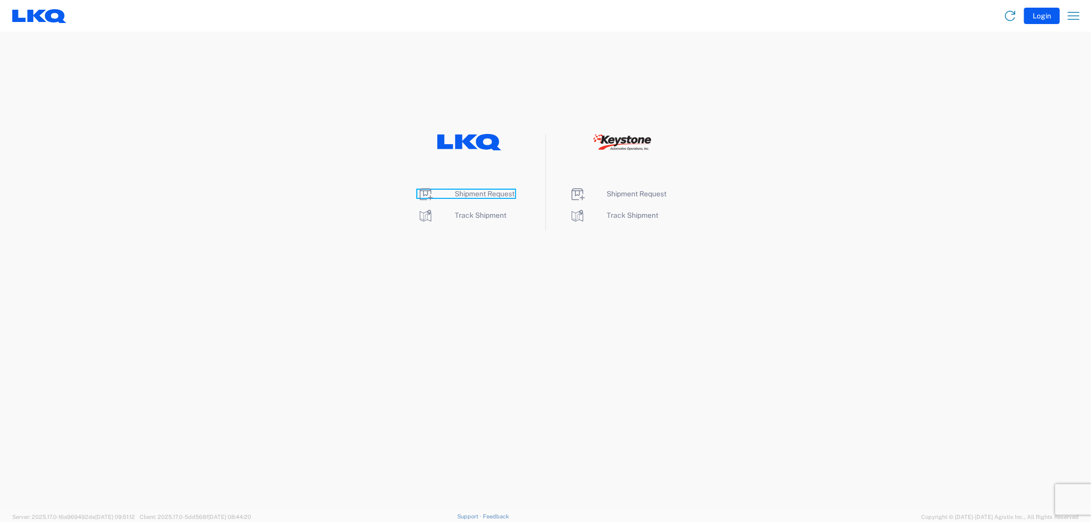
click at [471, 195] on span "Shipment Request" at bounding box center [485, 194] width 60 height 8
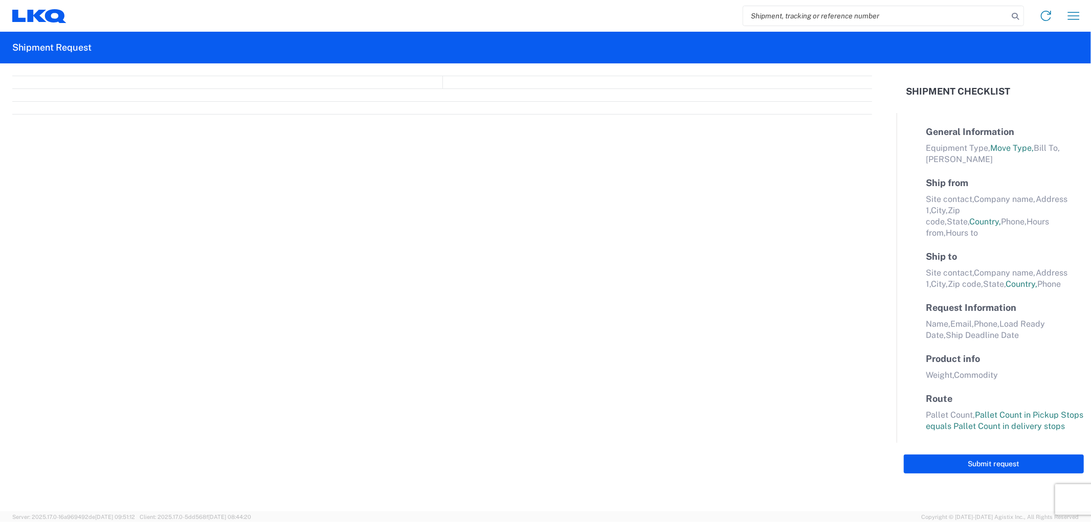
select select "FULL"
select select "LBS"
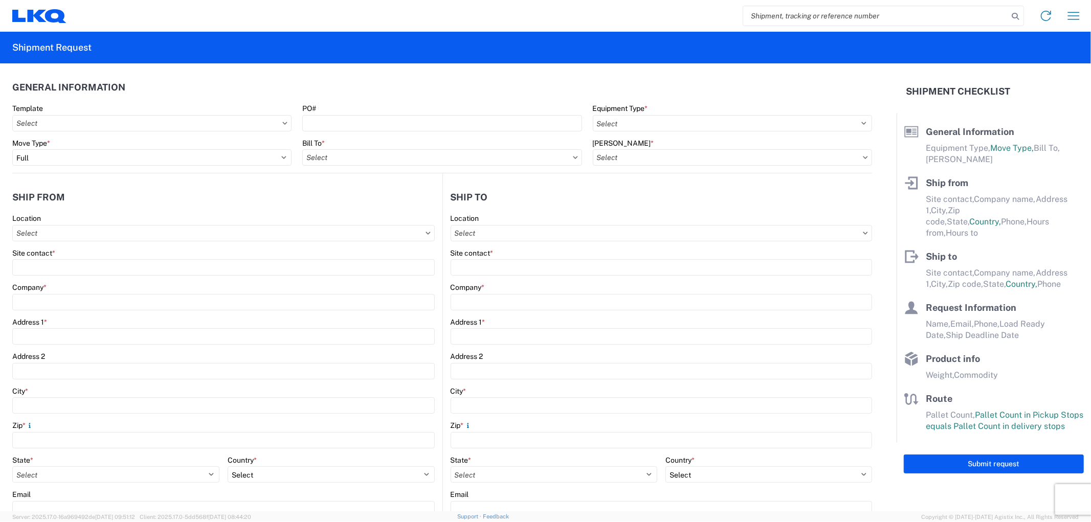
click at [771, 13] on input "search" at bounding box center [875, 15] width 265 height 19
type input "56315655"
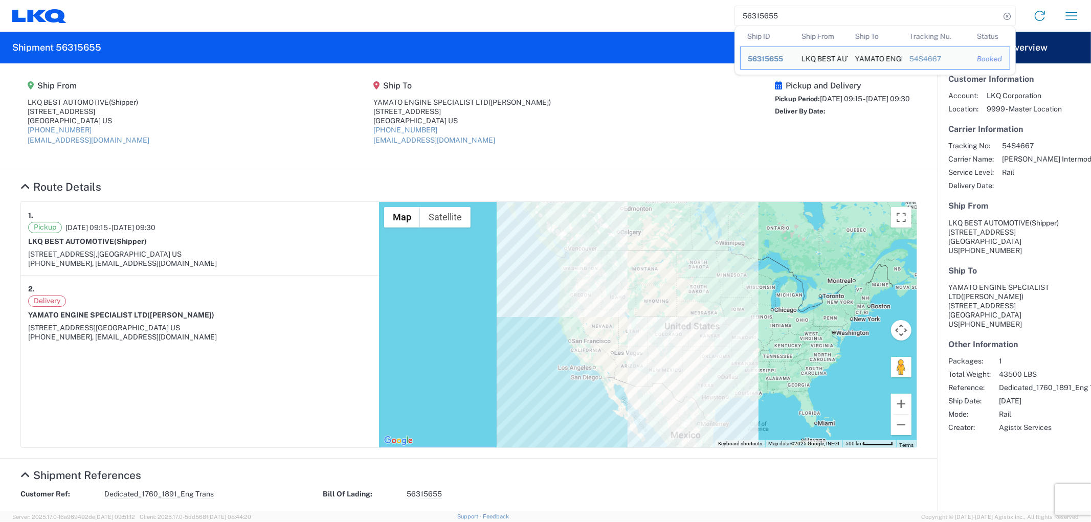
click at [719, 122] on agx-shipment-main-routing-info "Ship From LKQ BEST AUTOMOTIVE (Shipper) [STREET_ADDRESS] [PHONE_NUMBER] [EMAIL_…" at bounding box center [468, 117] width 896 height 86
